Goal: Information Seeking & Learning: Learn about a topic

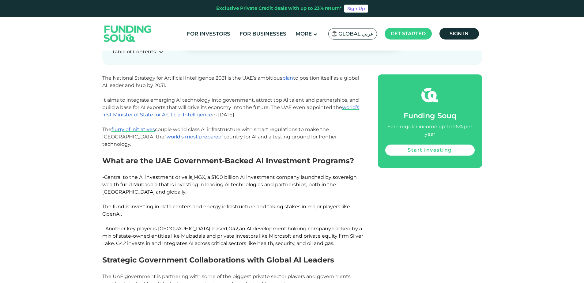
scroll to position [268, 0]
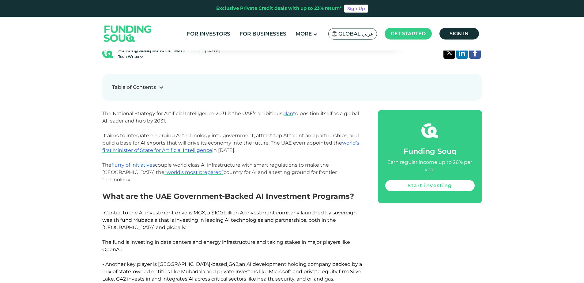
click at [308, 126] on p "The National Strategy for Artificial Intelligence 2031 is the UAE’s ambitious p…" at bounding box center [233, 147] width 262 height 74
click at [292, 113] on span "plan" at bounding box center [288, 114] width 11 height 6
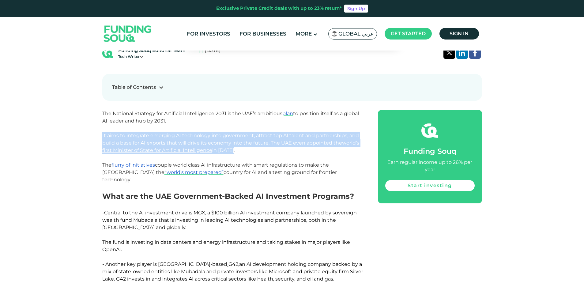
drag, startPoint x: 100, startPoint y: 134, endPoint x: 268, endPoint y: 150, distance: 168.1
copy span "It aims to integrate emerging AI technology into government, attract top AI tal…"
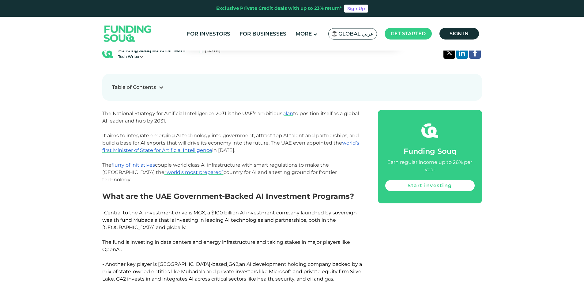
click at [257, 171] on span "The National Strategy for Artificial Intelligence 2031 is the UAE’s ambitious p…" at bounding box center [230, 147] width 257 height 72
click at [187, 151] on span "world’s first Minister of State for Artificial Intelligence" at bounding box center [230, 146] width 257 height 13
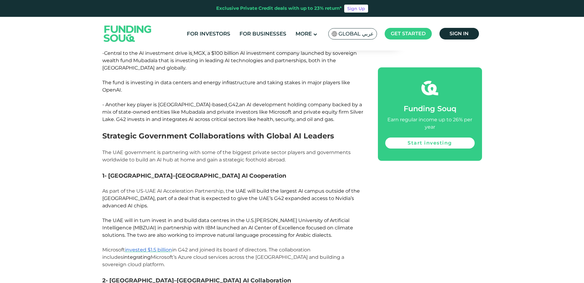
scroll to position [452, 0]
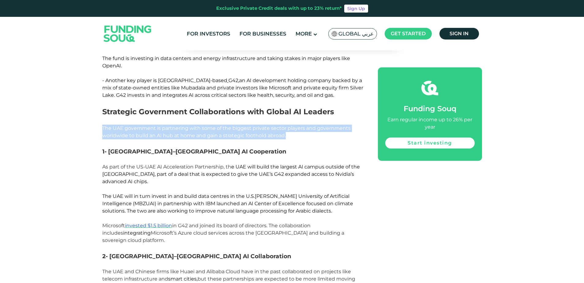
drag, startPoint x: 102, startPoint y: 120, endPoint x: 297, endPoint y: 130, distance: 195.2
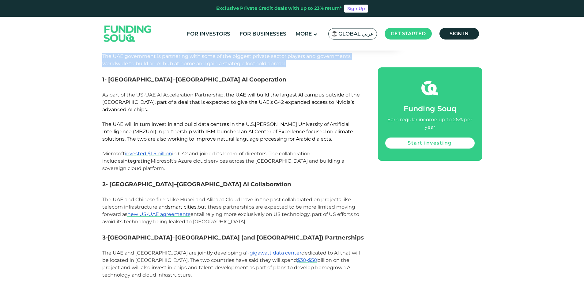
scroll to position [513, 0]
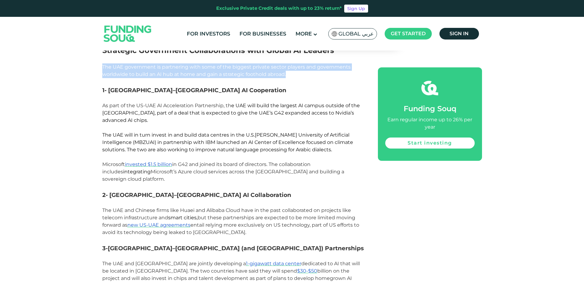
copy span "The UAE government is partnering with some of the biggest private sector player…"
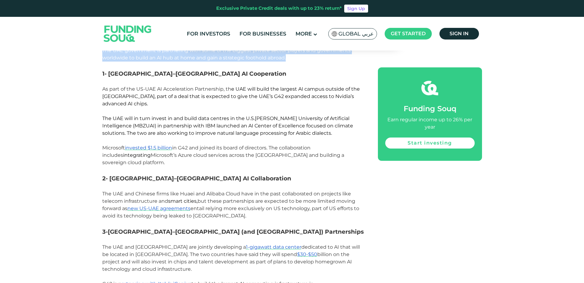
scroll to position [544, 0]
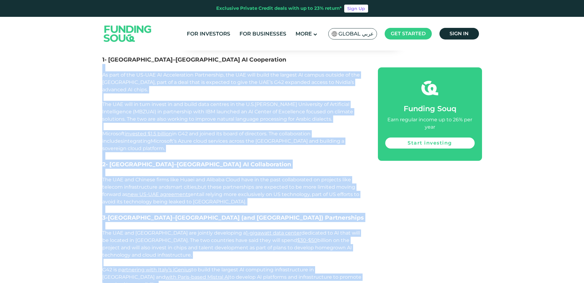
drag, startPoint x: 351, startPoint y: 254, endPoint x: 93, endPoint y: 63, distance: 320.3
copy div "Lo ipsu do sit AM-CON AD Elitseddoeiu Temporincid, ut l ETD magn aliqu eni admi…"
drag, startPoint x: 267, startPoint y: 65, endPoint x: 308, endPoint y: 12, distance: 66.8
click at [267, 72] on span "e UAE will build the largest AI campus outside of the [GEOGRAPHIC_DATA], part o…" at bounding box center [231, 89] width 258 height 35
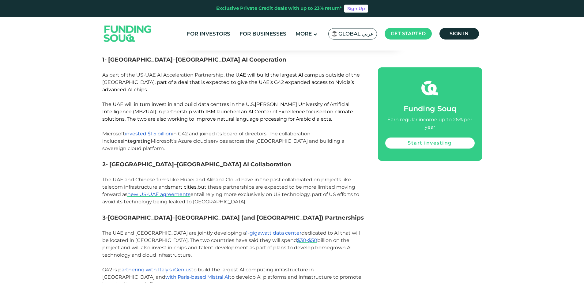
click at [253, 84] on p "As part of the US-UAE AI Acceleration Partnership, th e [GEOGRAPHIC_DATA] will …" at bounding box center [233, 100] width 262 height 59
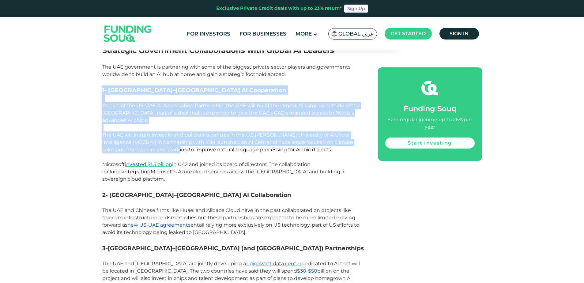
scroll to position [666, 0]
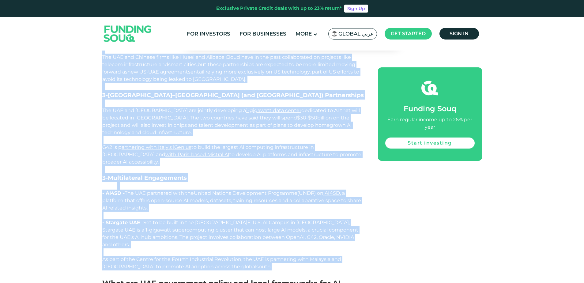
drag, startPoint x: 103, startPoint y: 81, endPoint x: 336, endPoint y: 230, distance: 275.8
click at [336, 230] on div "The National Strategy for Artificial Intelligence 2031 is the UAE’s ambitious p…" at bounding box center [233, 254] width 262 height 1084
copy div "8- LOR–IPS DO Sitametcons Ad elit se doe TE-INC UT Laboreetdolo Magnaaliqua, en…"
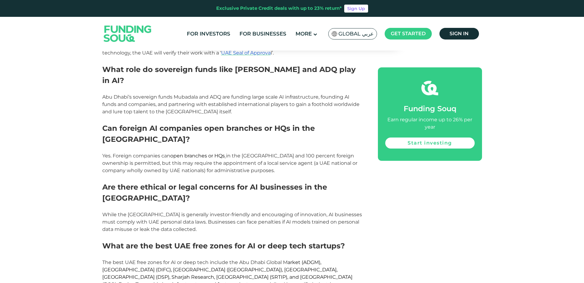
scroll to position [1157, 0]
